Goal: Task Accomplishment & Management: Complete application form

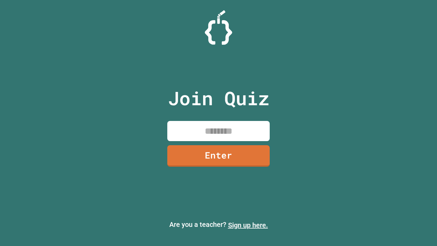
click at [248, 225] on link "Sign up here." at bounding box center [248, 225] width 40 height 8
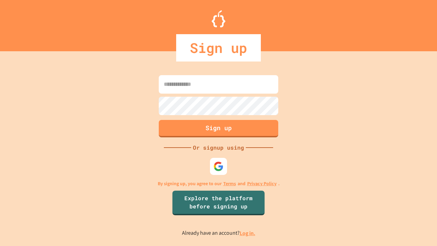
click at [248, 233] on link "Log in." at bounding box center [248, 233] width 16 height 7
